Goal: Transaction & Acquisition: Purchase product/service

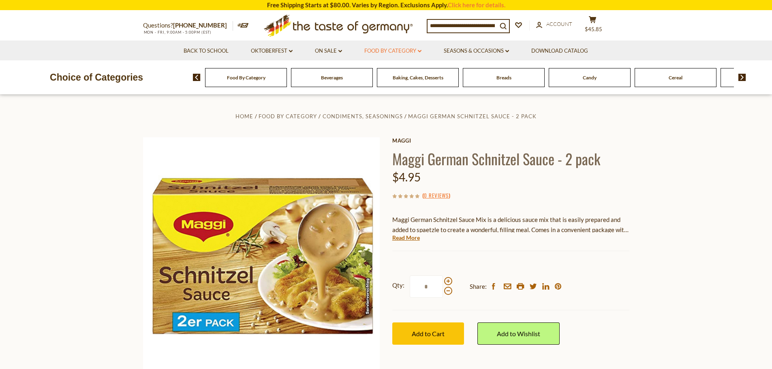
click at [419, 48] on link "Food By Category dropdown_arrow" at bounding box center [392, 51] width 57 height 9
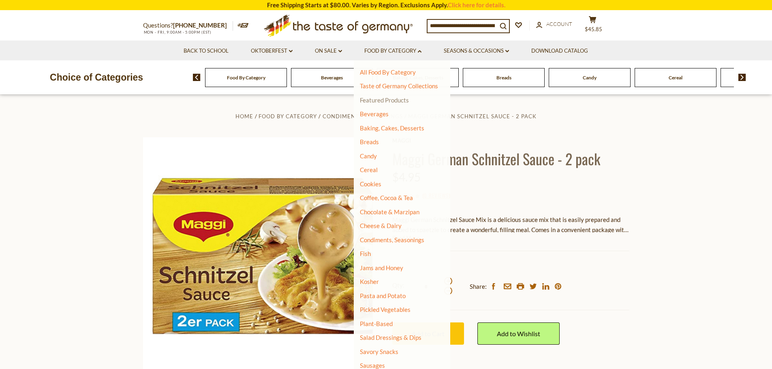
click at [398, 100] on link "Featured Products" at bounding box center [384, 99] width 49 height 7
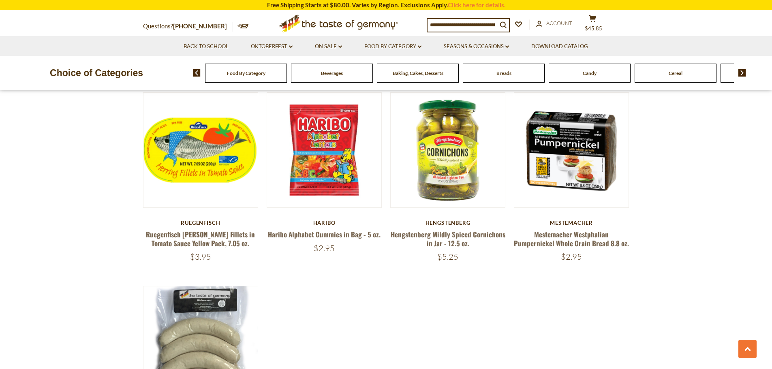
scroll to position [466, 0]
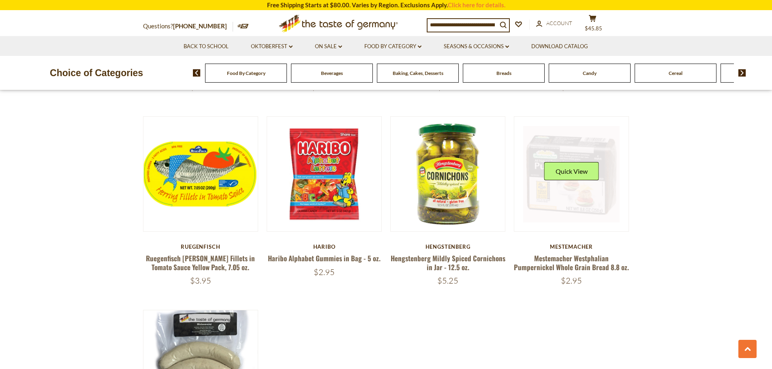
click at [566, 195] on link at bounding box center [571, 174] width 96 height 96
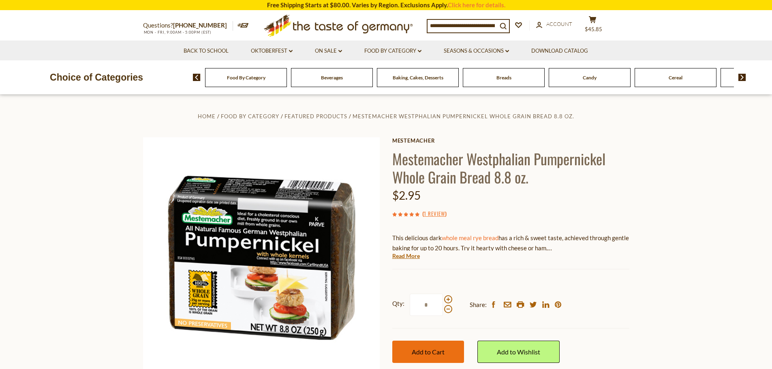
click at [436, 350] on span "Add to Cart" at bounding box center [428, 352] width 33 height 8
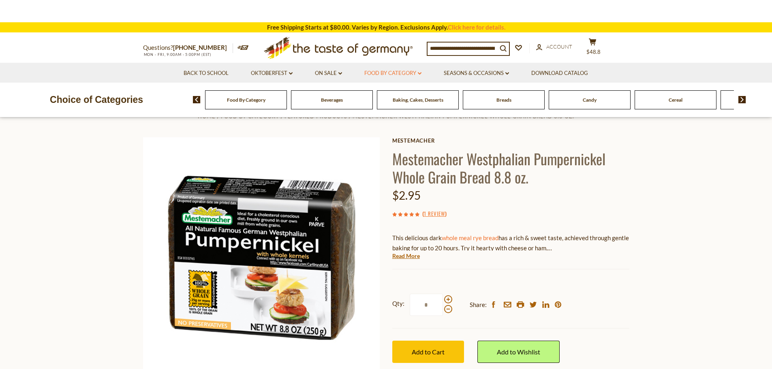
click at [395, 70] on header "× "Mestemacher Westphalian Pumpernickel Whole Grain Bread 8.8 oz." has been suc…" at bounding box center [386, 58] width 772 height 117
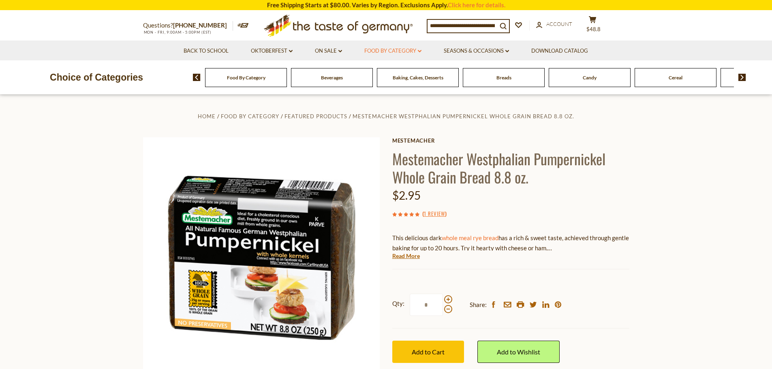
click at [407, 51] on link "Food By Category dropdown_arrow" at bounding box center [392, 51] width 57 height 9
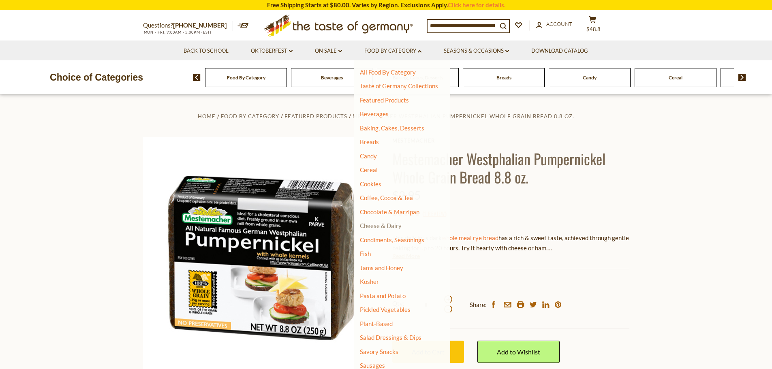
click at [387, 225] on link "Cheese & Dairy" at bounding box center [381, 225] width 42 height 7
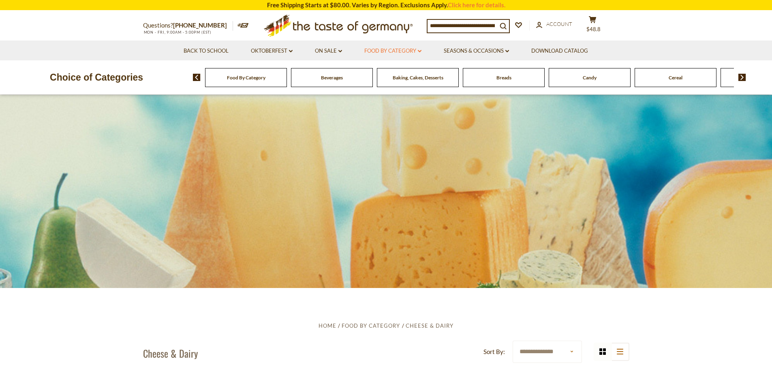
click at [399, 49] on link "Food By Category dropdown_arrow" at bounding box center [392, 51] width 57 height 9
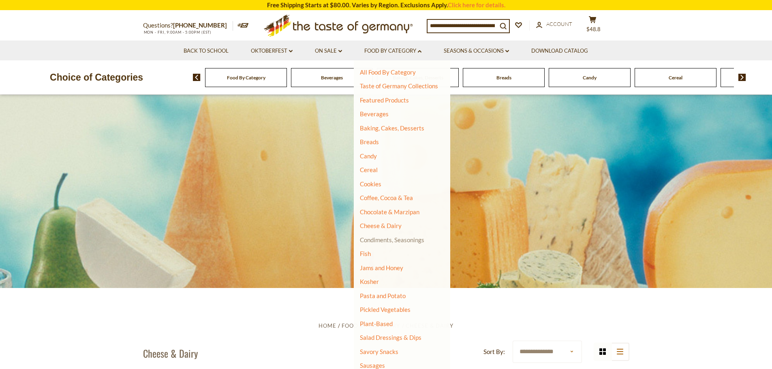
click at [397, 237] on link "Condiments, Seasonings" at bounding box center [392, 239] width 64 height 7
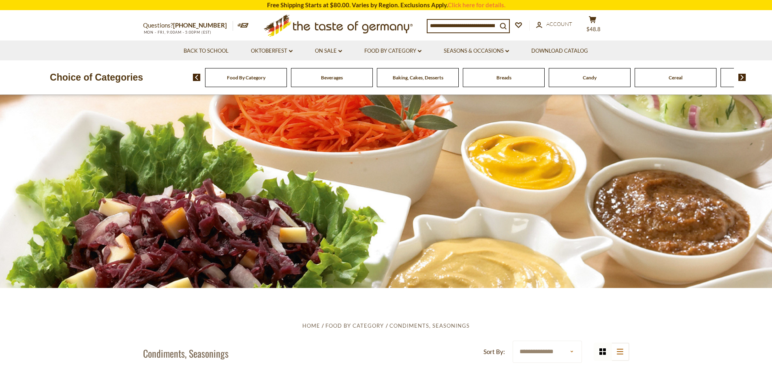
click at [454, 24] on input at bounding box center [462, 25] width 70 height 11
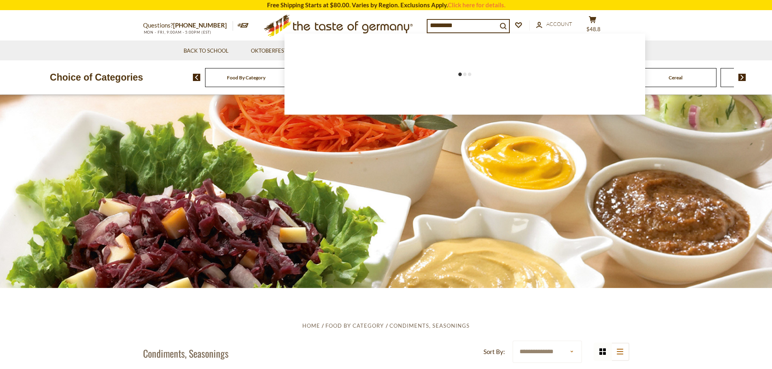
type input "*********"
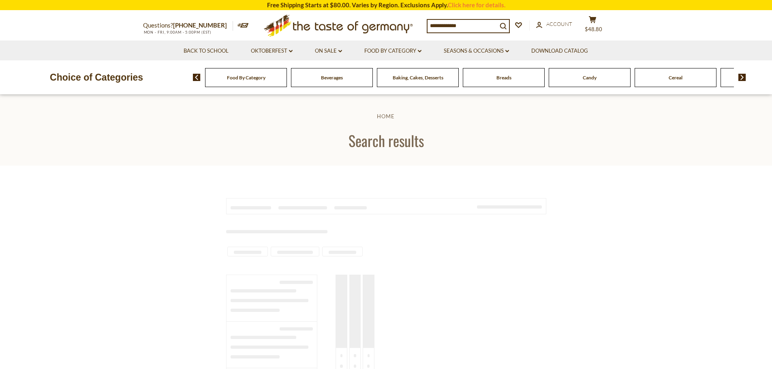
type input "*********"
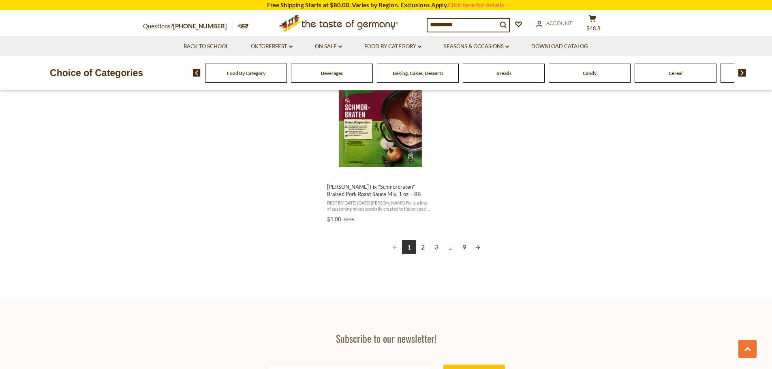
scroll to position [1435, 0]
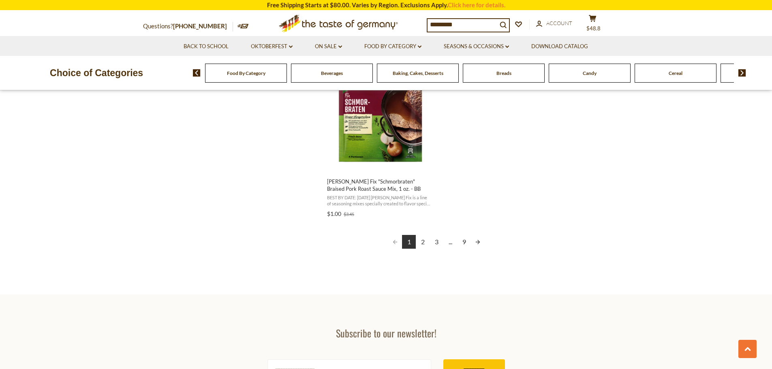
click at [423, 240] on link "2" at bounding box center [423, 242] width 14 height 14
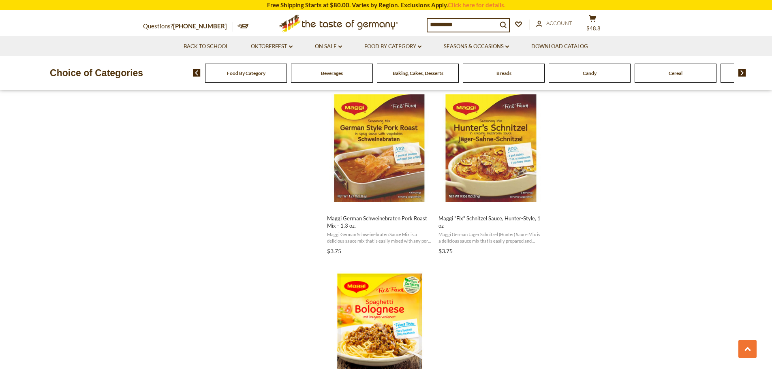
scroll to position [1211, 0]
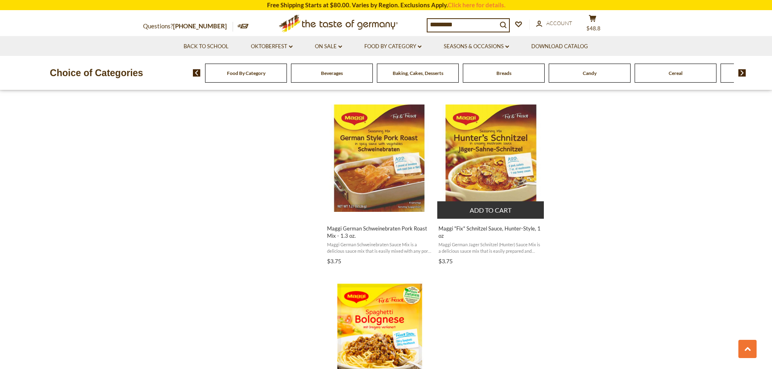
click at [491, 164] on img "Maggi" at bounding box center [490, 158] width 107 height 107
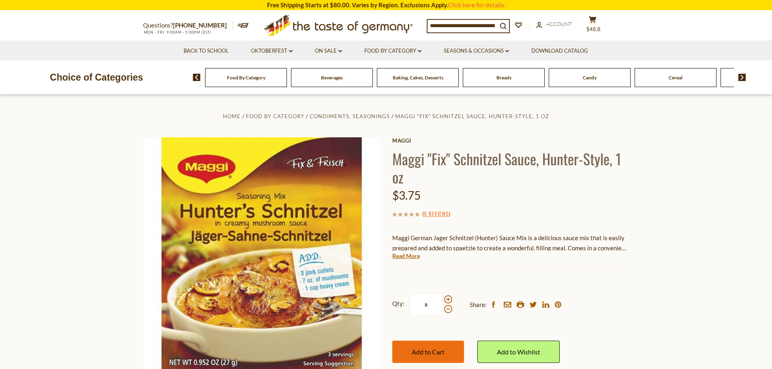
click at [419, 353] on span "Add to Cart" at bounding box center [428, 352] width 33 height 8
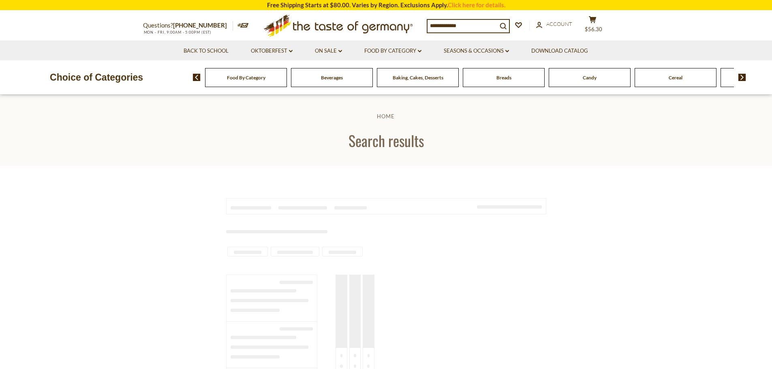
type input "*********"
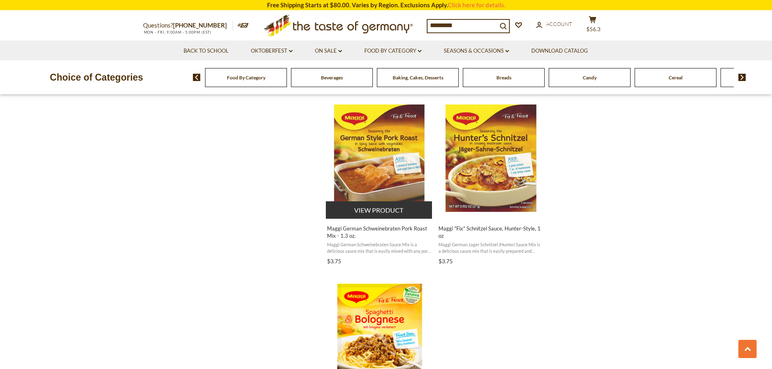
click at [386, 170] on img "Maggi German Schweinebraten Pork Roast Mix - 1.3 oz." at bounding box center [379, 158] width 107 height 107
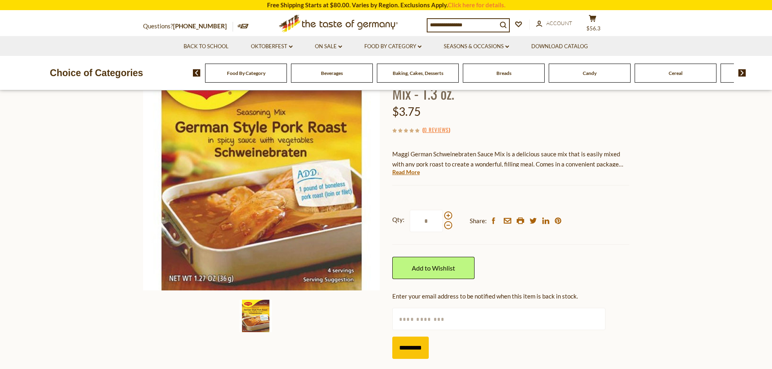
scroll to position [124, 0]
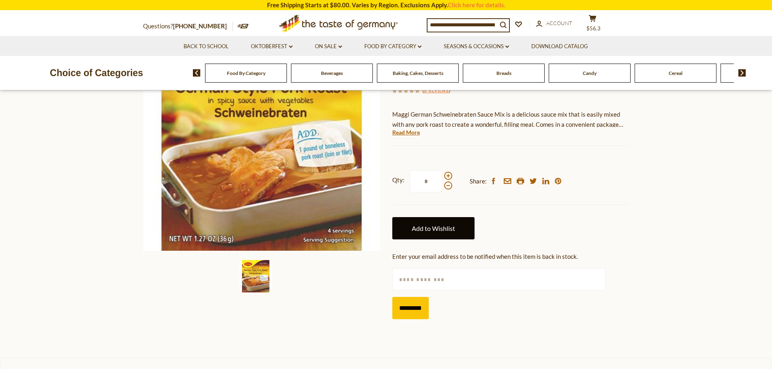
click at [420, 226] on link "Add to Wishlist" at bounding box center [433, 228] width 82 height 22
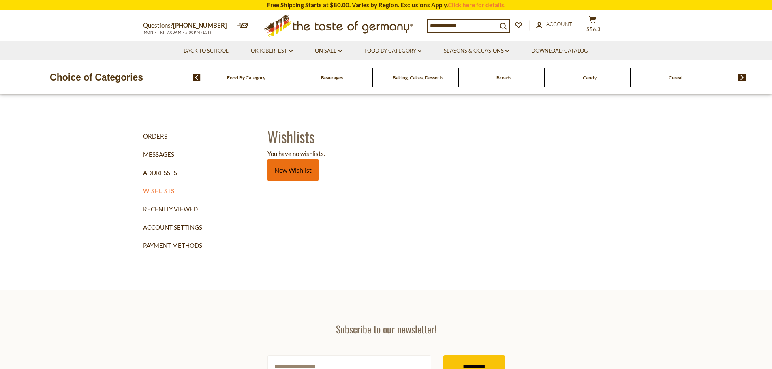
click at [295, 171] on link "New Wishlist" at bounding box center [292, 170] width 51 height 22
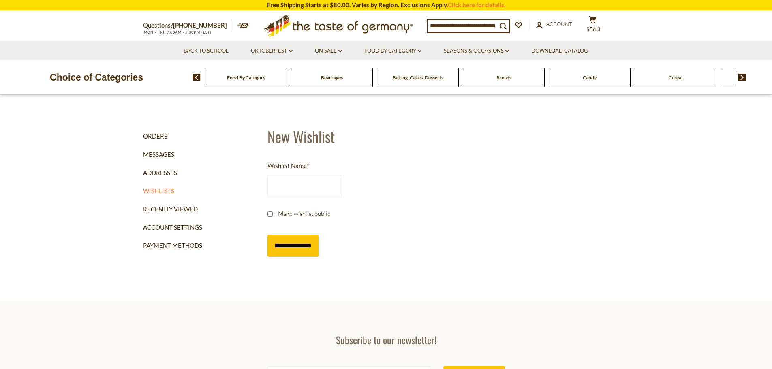
click at [308, 181] on input "Wishlist Name *" at bounding box center [304, 186] width 75 height 22
type input "*********"
click at [297, 246] on input "**********" at bounding box center [292, 246] width 51 height 22
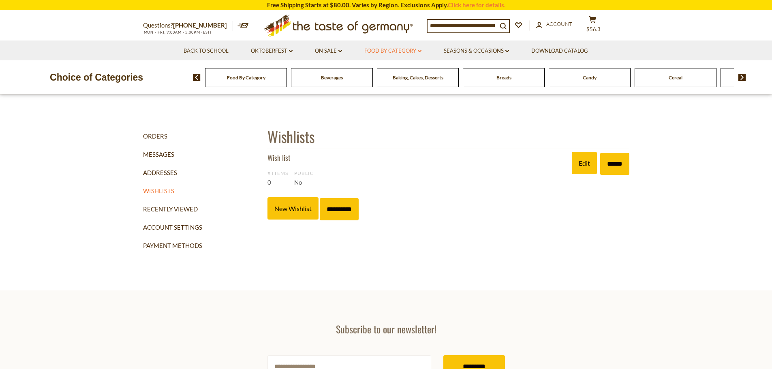
click at [418, 51] on link "Food By Category dropdown_arrow" at bounding box center [392, 51] width 57 height 9
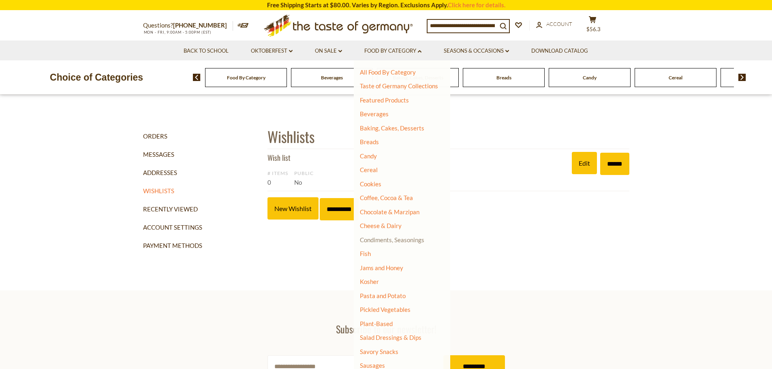
click at [408, 237] on link "Condiments, Seasonings" at bounding box center [392, 239] width 64 height 7
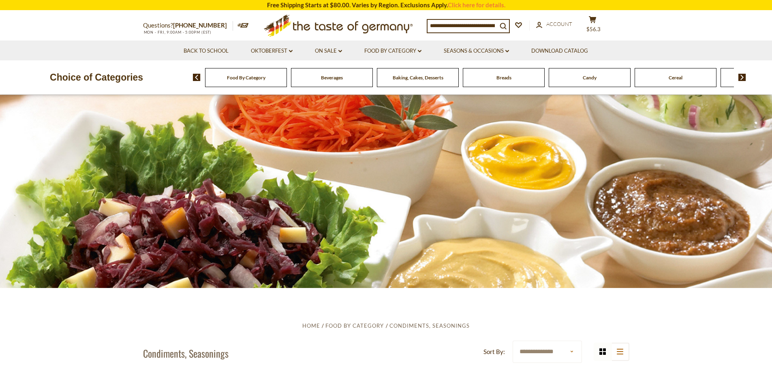
click at [471, 24] on input at bounding box center [462, 25] width 70 height 11
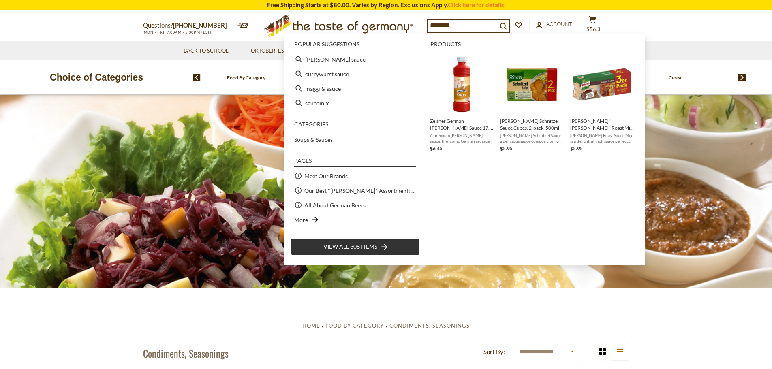
type input "*********"
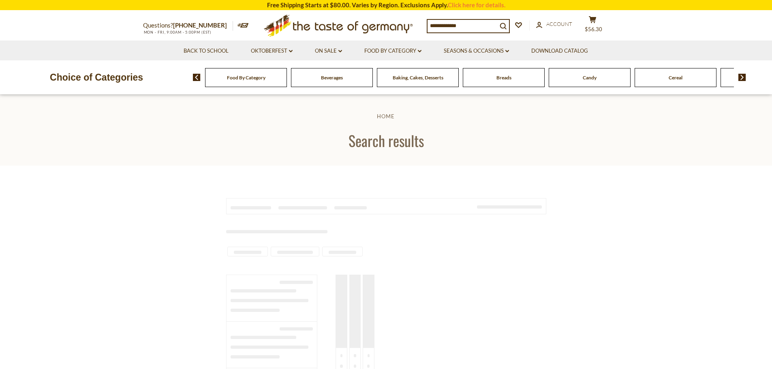
type input "*********"
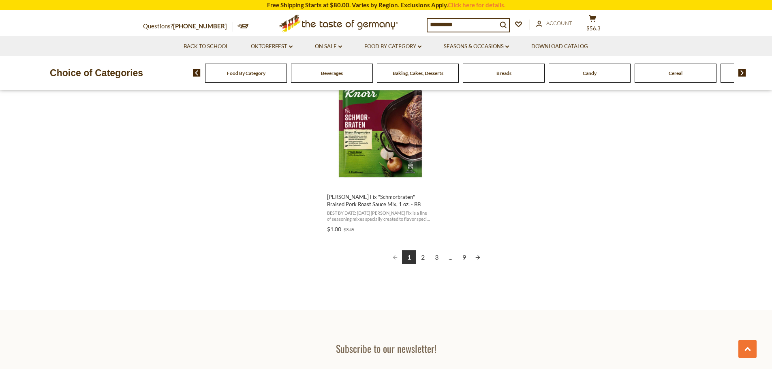
scroll to position [1435, 0]
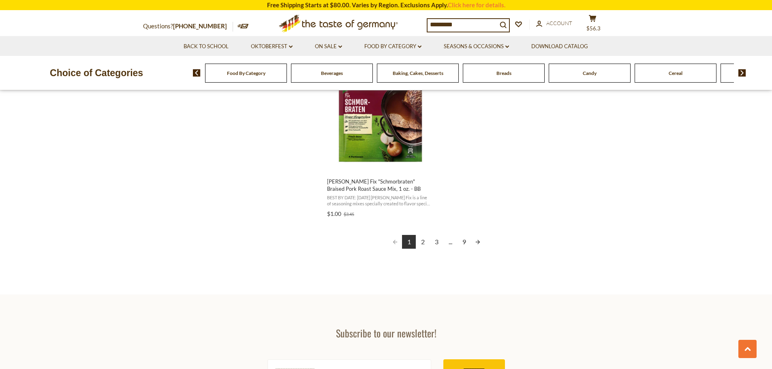
click at [425, 239] on link "2" at bounding box center [423, 242] width 14 height 14
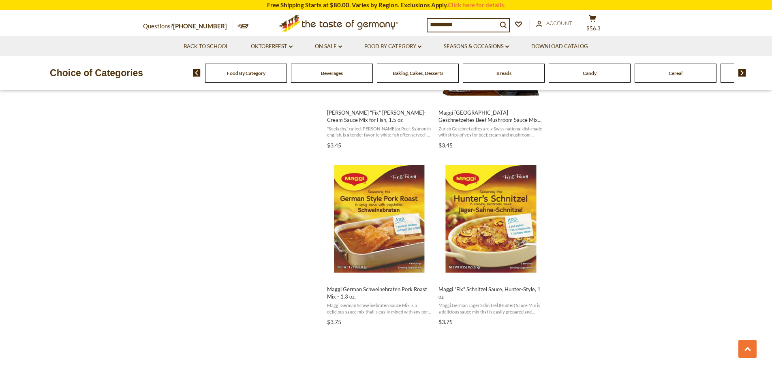
scroll to position [1152, 0]
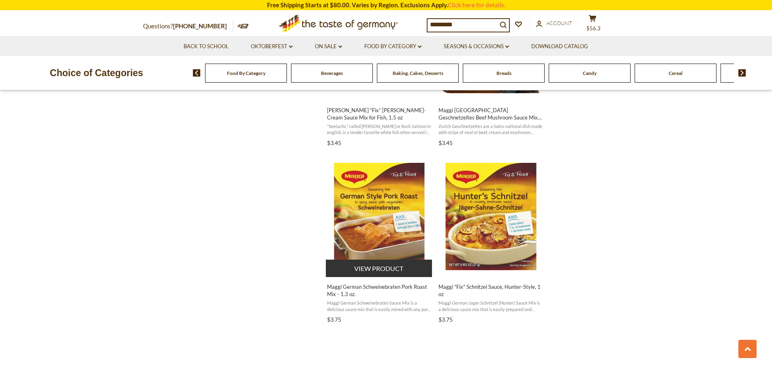
click at [380, 219] on img "Maggi German Schweinebraten Pork Roast Mix - 1.3 oz." at bounding box center [379, 216] width 107 height 107
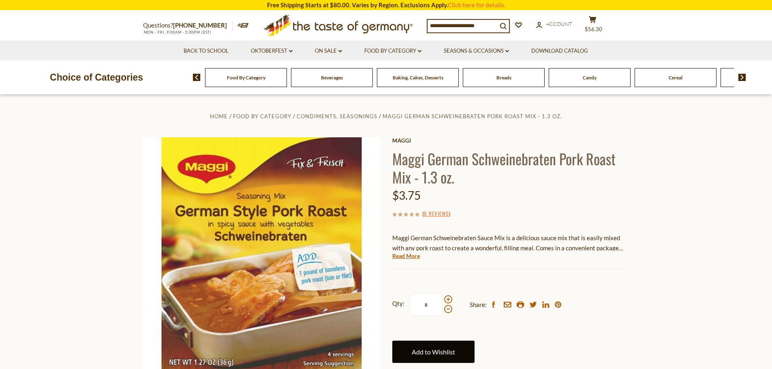
click at [461, 351] on link "Add to Wishlist" at bounding box center [433, 352] width 82 height 22
click at [434, 352] on link "Add to Wishlist" at bounding box center [433, 352] width 82 height 22
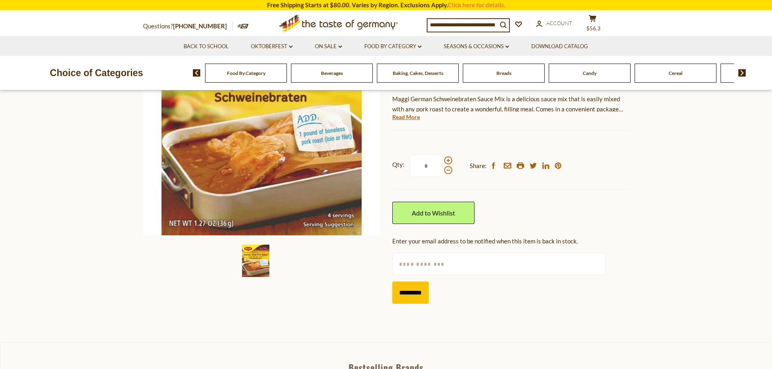
scroll to position [148, 0]
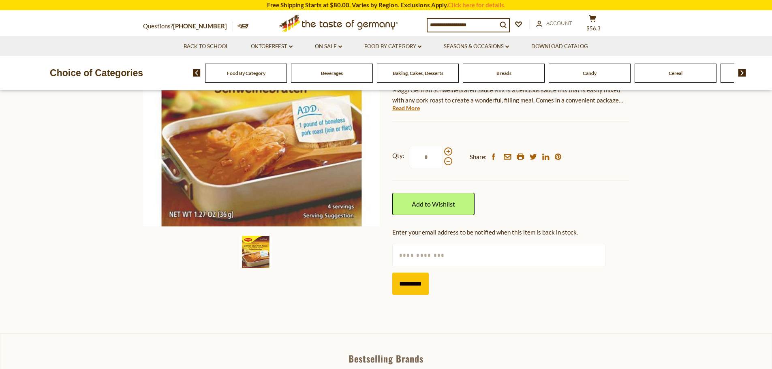
click at [500, 259] on input "text" at bounding box center [498, 255] width 213 height 22
click at [486, 260] on input "text" at bounding box center [498, 255] width 213 height 22
type input "**********"
click at [421, 284] on input "*********" at bounding box center [410, 284] width 36 height 22
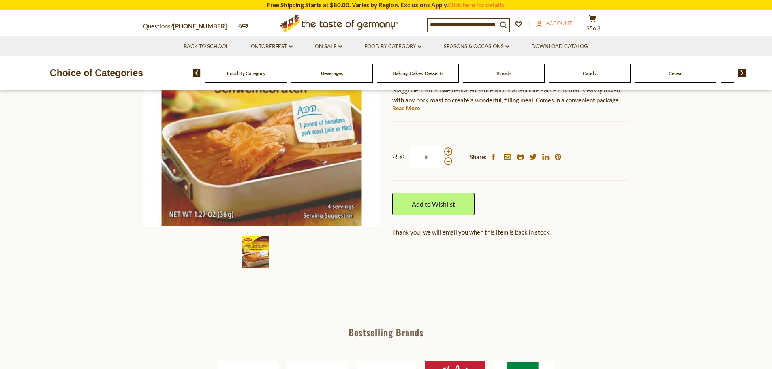
click at [564, 22] on span "Account" at bounding box center [559, 23] width 26 height 6
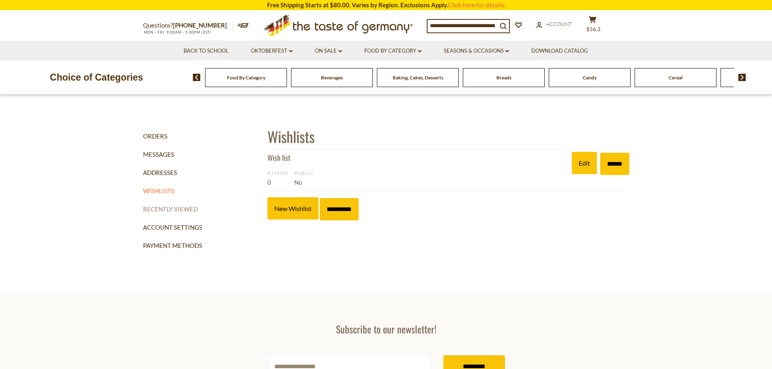
click at [175, 212] on link "Recently Viewed" at bounding box center [202, 209] width 119 height 18
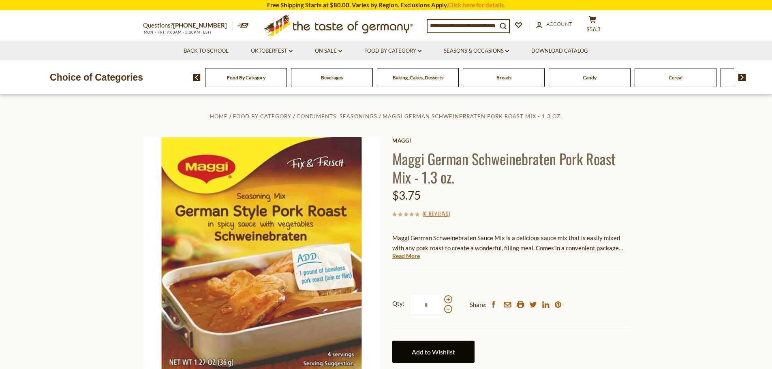
click at [440, 348] on link "Add to Wishlist" at bounding box center [433, 352] width 82 height 22
click at [596, 23] on button "cart $56.3" at bounding box center [593, 26] width 24 height 20
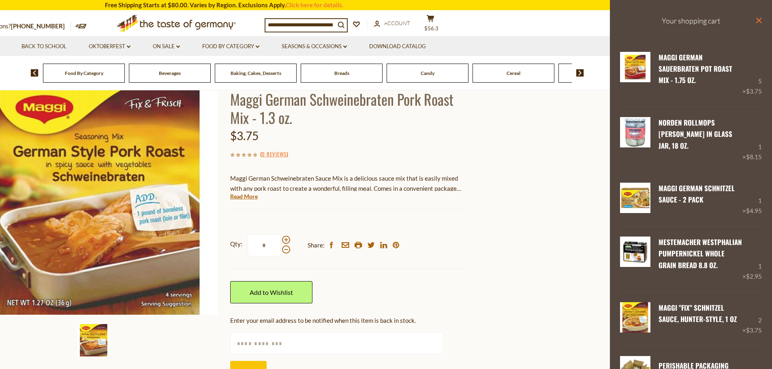
click at [756, 19] on icon "close" at bounding box center [759, 20] width 6 height 6
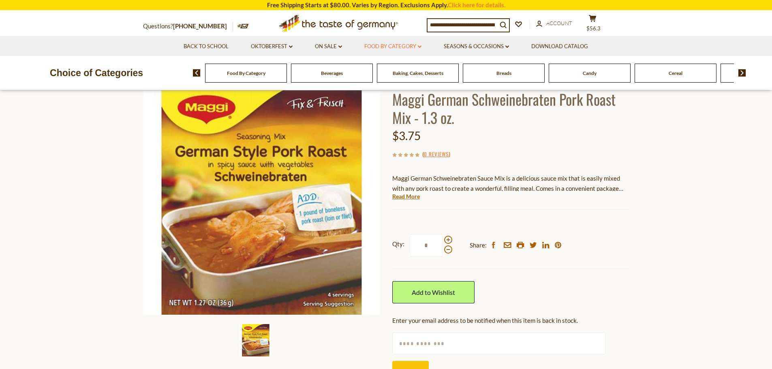
click at [414, 44] on link "Food By Category dropdown_arrow" at bounding box center [392, 46] width 57 height 9
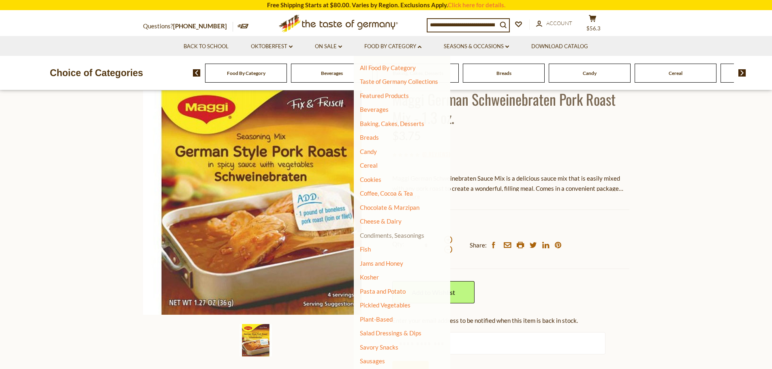
click at [397, 237] on link "Condiments, Seasonings" at bounding box center [392, 235] width 64 height 7
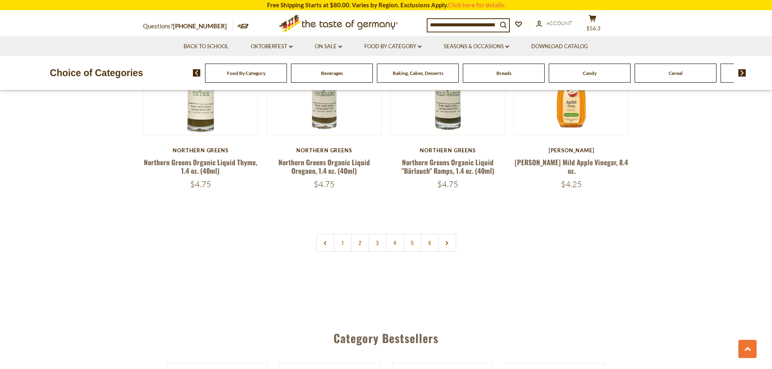
scroll to position [1980, 0]
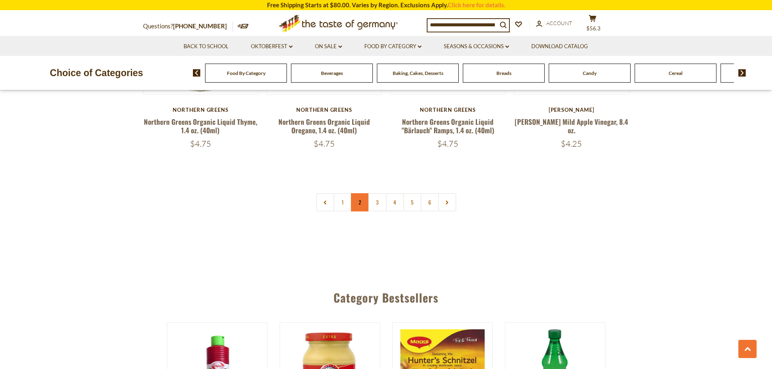
click at [359, 193] on link "2" at bounding box center [360, 202] width 18 height 18
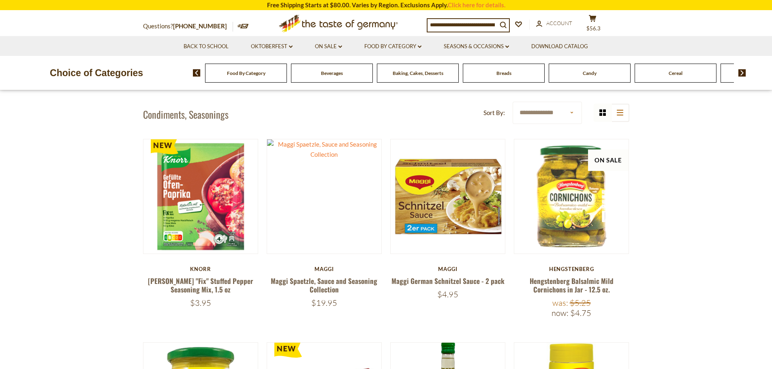
scroll to position [259, 0]
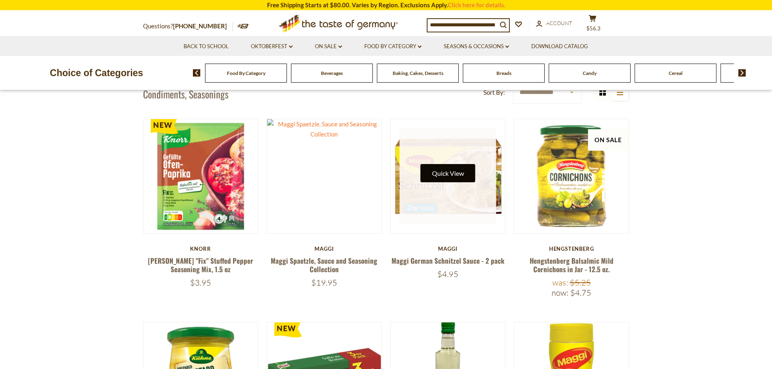
click at [448, 173] on button "Quick View" at bounding box center [448, 173] width 55 height 18
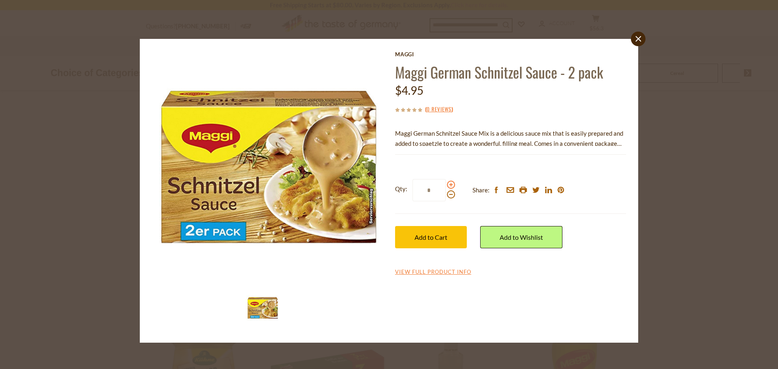
click at [451, 185] on span at bounding box center [451, 185] width 8 height 8
click at [446, 185] on input "*" at bounding box center [428, 190] width 33 height 22
click at [451, 186] on span at bounding box center [451, 185] width 8 height 8
click at [446, 186] on input "*" at bounding box center [428, 190] width 33 height 22
type input "*"
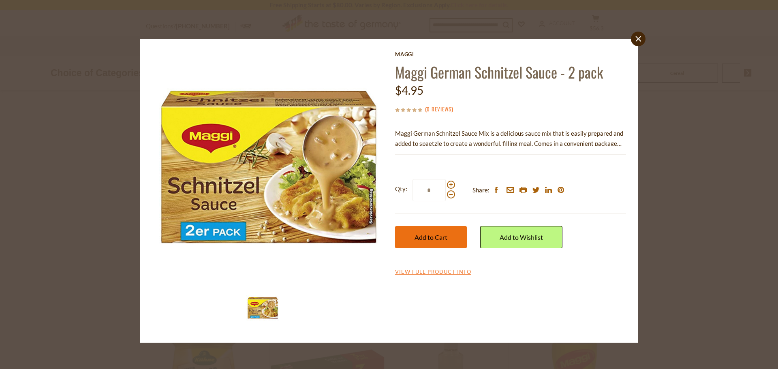
click at [432, 235] on span "Add to Cart" at bounding box center [430, 237] width 33 height 8
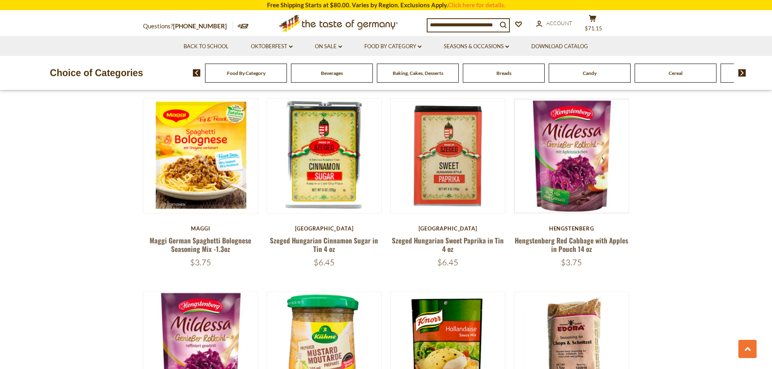
scroll to position [1685, 0]
